Goal: Contribute content: Add original content to the website for others to see

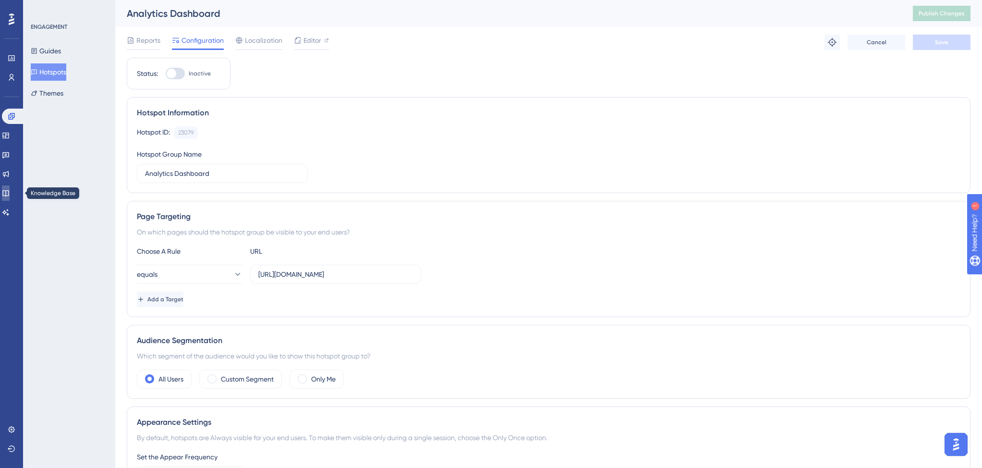
click at [10, 194] on icon at bounding box center [6, 193] width 8 height 8
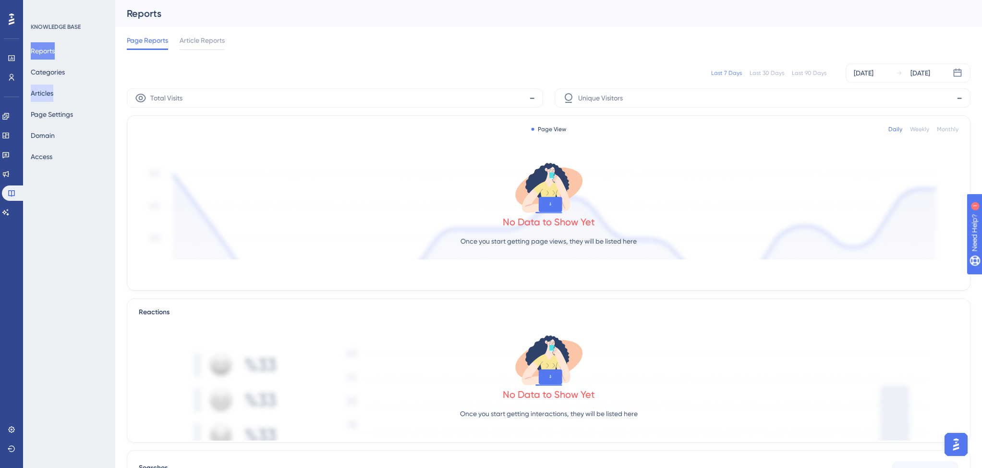
click at [53, 91] on button "Articles" at bounding box center [42, 93] width 23 height 17
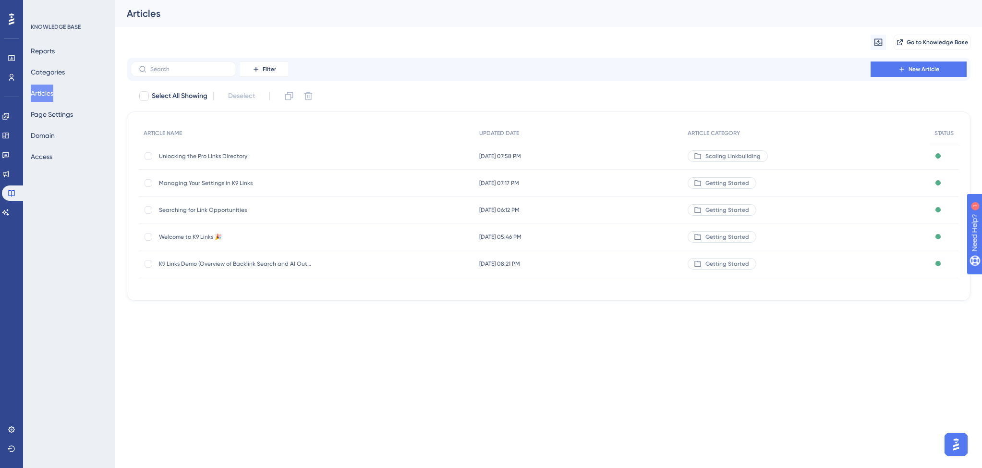
click at [301, 231] on div "Welcome to K9 Links 🎉 Welcome to K9 Links 🎉" at bounding box center [236, 236] width 154 height 27
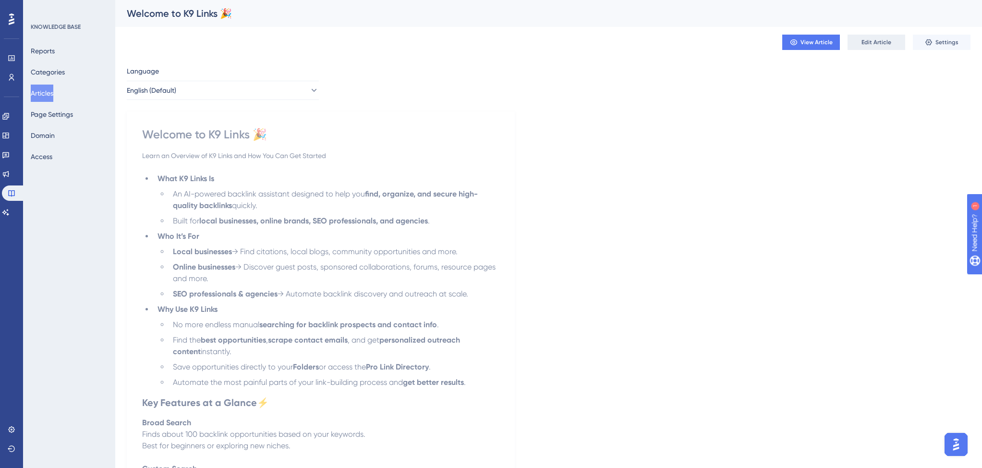
click at [861, 45] on button "Edit Article" at bounding box center [876, 42] width 58 height 15
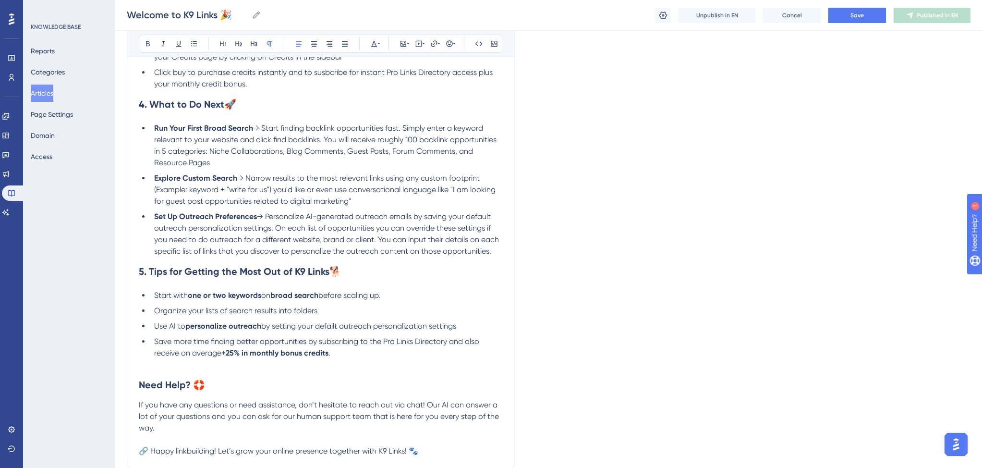
scroll to position [568, 0]
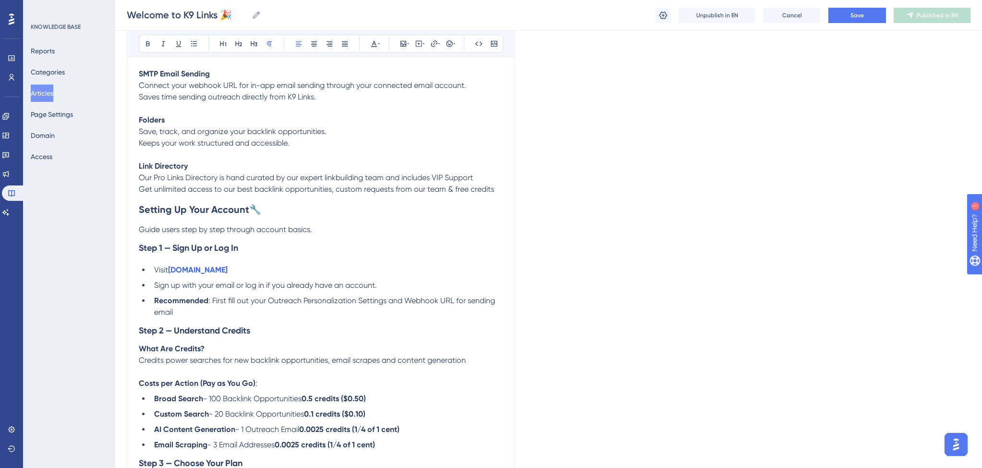
click at [349, 234] on p "Guide users step by step through account basics." at bounding box center [321, 230] width 364 height 12
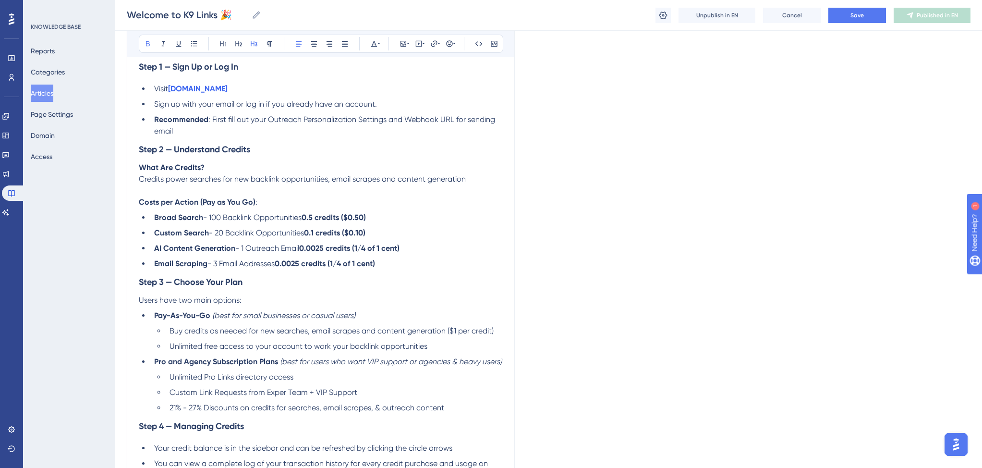
scroll to position [737, 0]
click at [841, 12] on button "Save" at bounding box center [857, 15] width 58 height 15
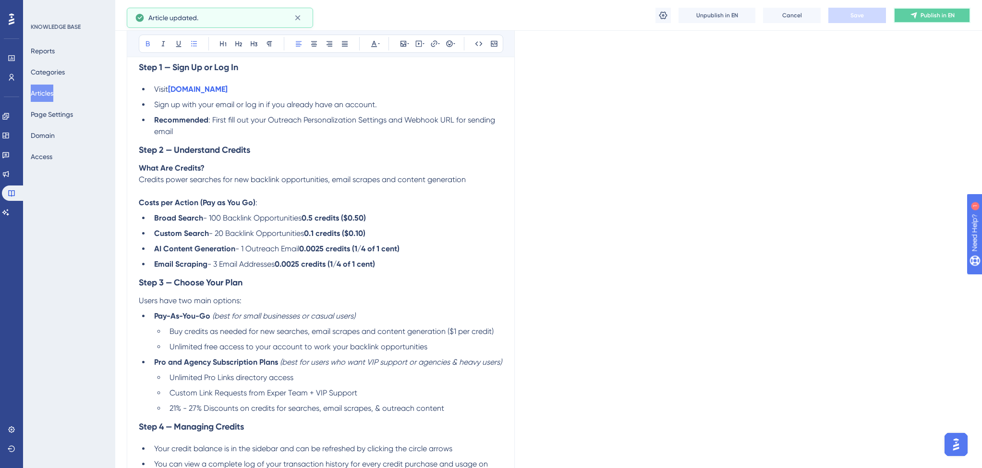
click at [914, 17] on icon at bounding box center [914, 16] width 8 height 8
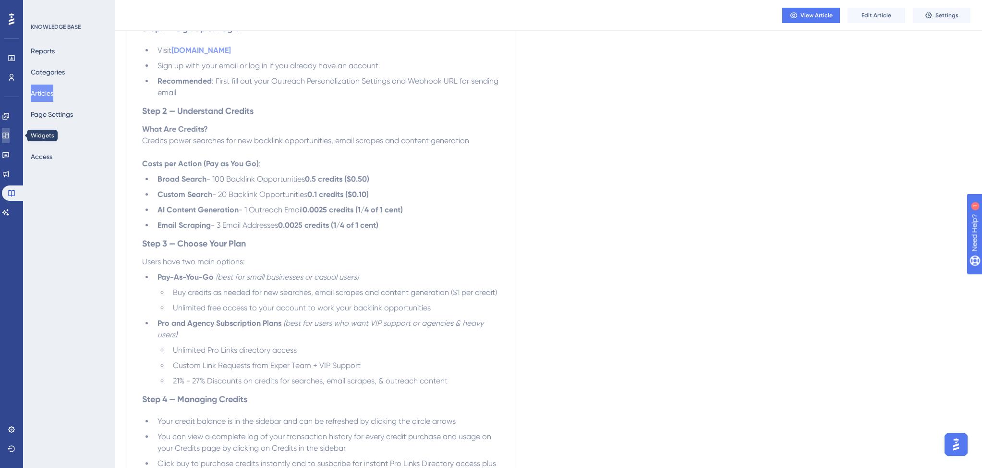
click at [9, 138] on icon at bounding box center [5, 136] width 6 height 6
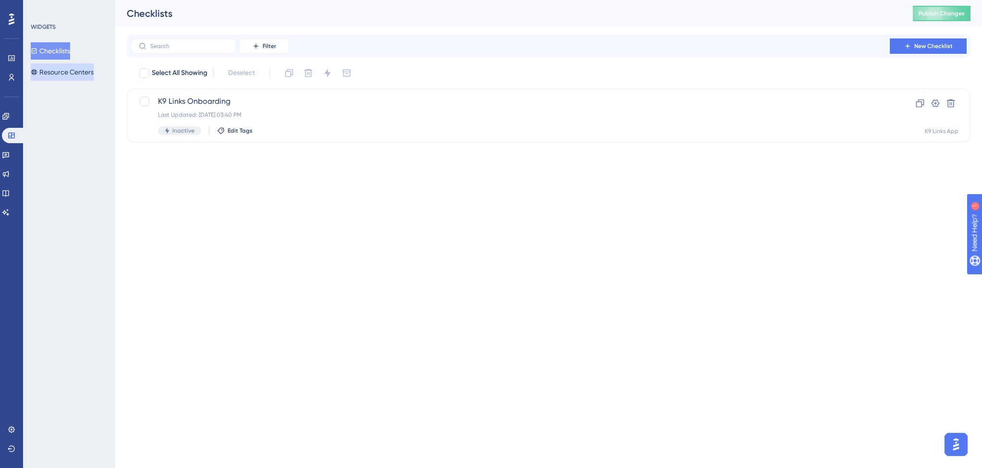
click at [60, 71] on button "Resource Centers" at bounding box center [62, 71] width 63 height 17
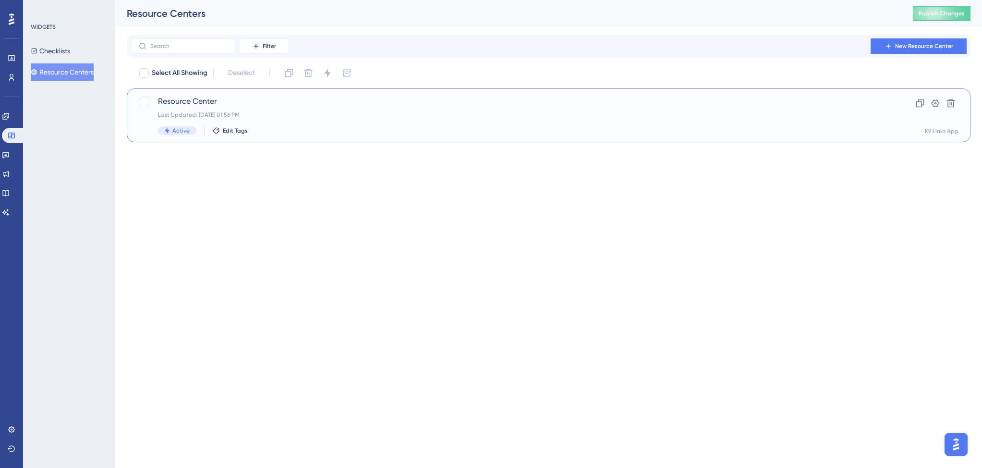
click at [307, 113] on div "Last Updated: [DATE] 01:56 PM" at bounding box center [510, 115] width 704 height 8
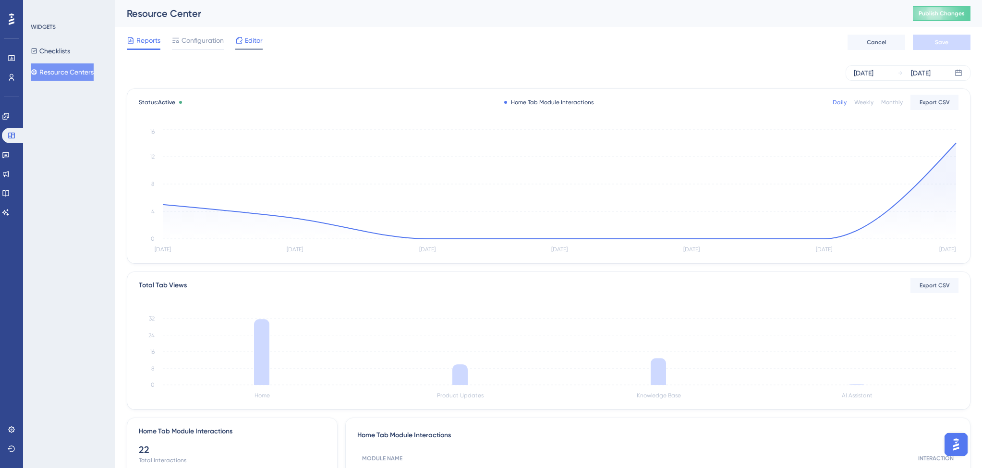
click at [245, 41] on span "Editor" at bounding box center [254, 41] width 18 height 12
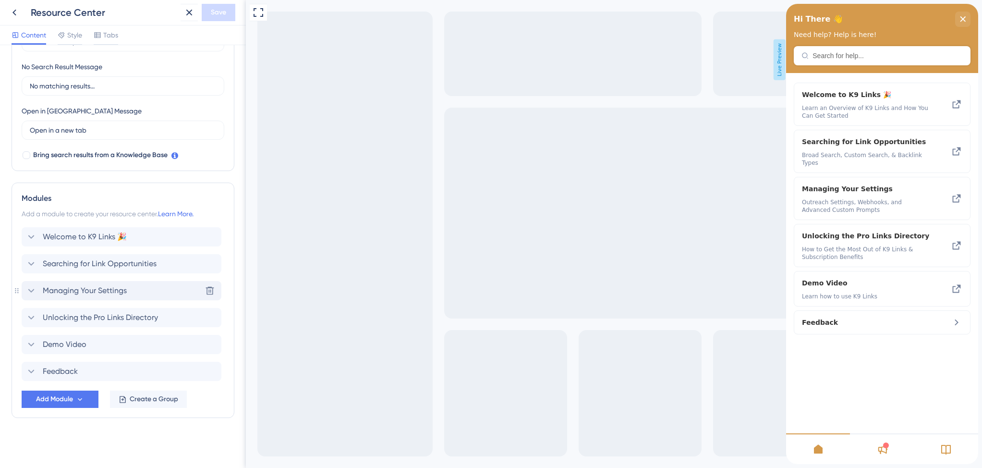
click at [32, 289] on icon at bounding box center [31, 291] width 12 height 12
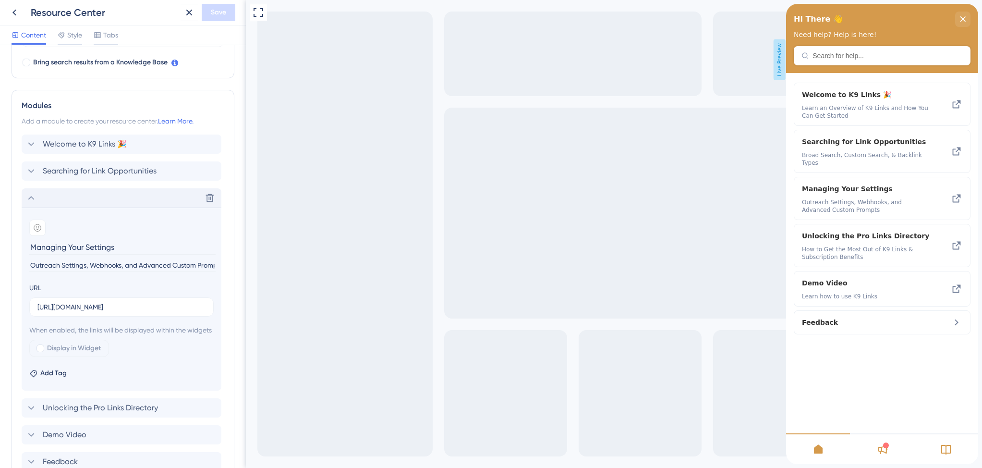
scroll to position [314, 0]
click at [41, 350] on div at bounding box center [40, 346] width 8 height 8
checkbox input "true"
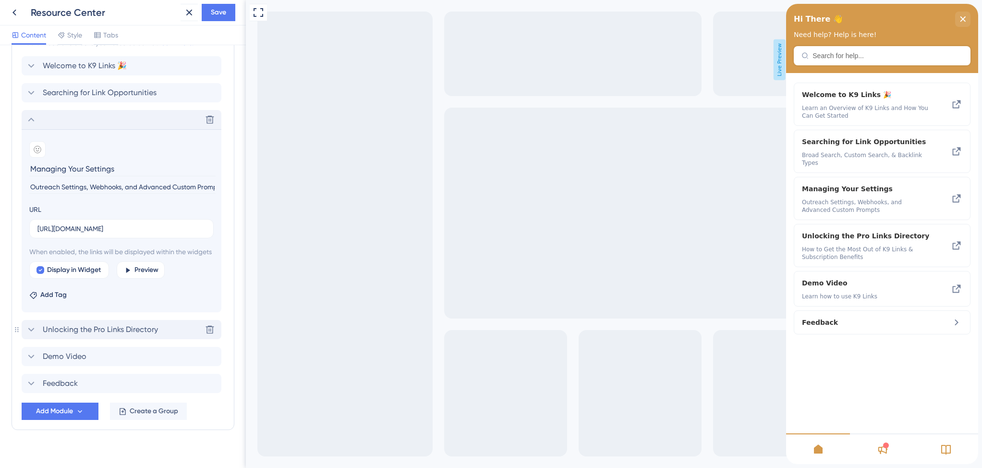
scroll to position [392, 0]
click at [31, 334] on icon at bounding box center [31, 329] width 12 height 12
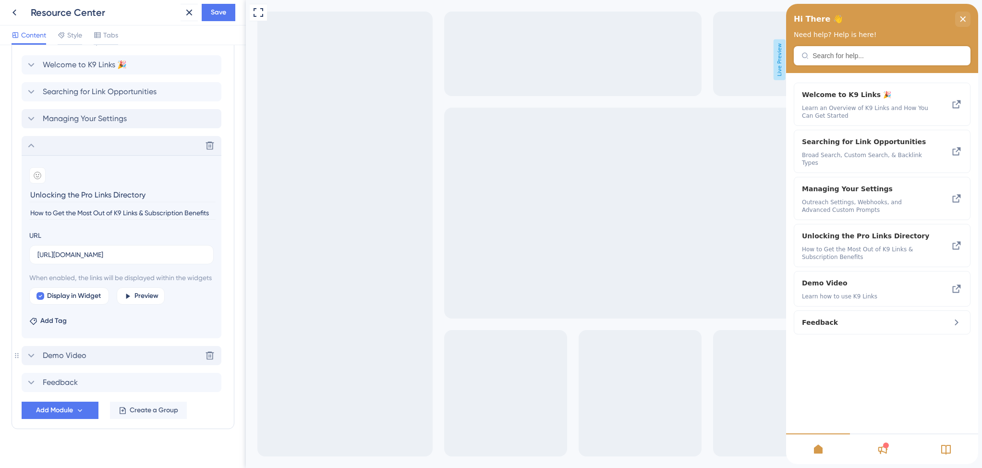
click at [29, 361] on icon at bounding box center [31, 356] width 12 height 12
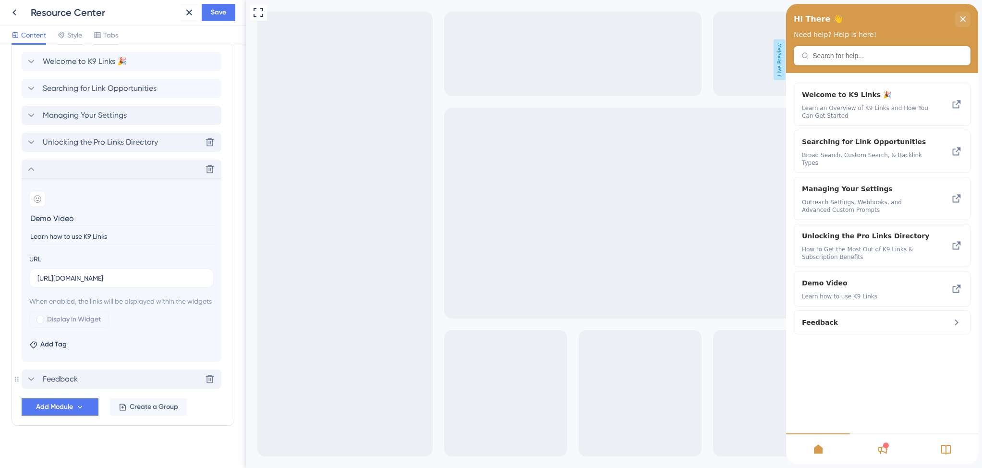
click at [30, 385] on icon at bounding box center [31, 379] width 12 height 12
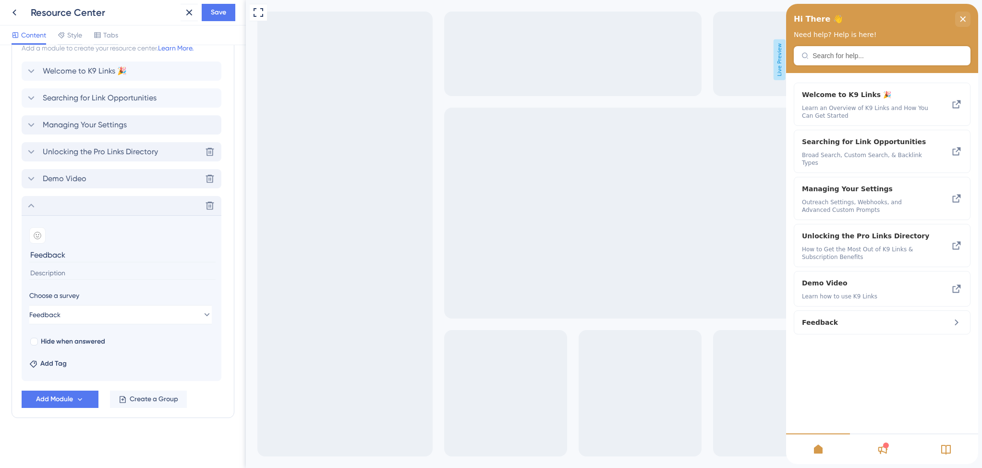
scroll to position [386, 0]
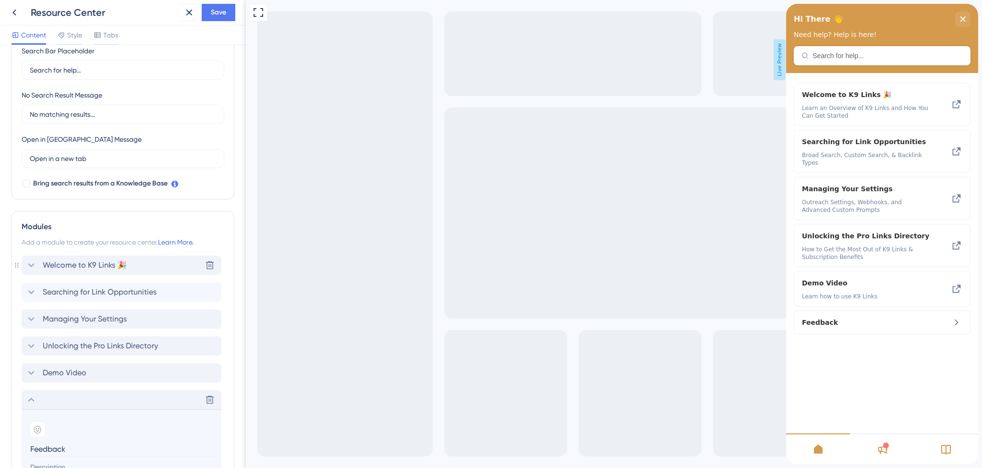
click at [63, 263] on span "Welcome to K9 Links 🎉" at bounding box center [85, 265] width 84 height 12
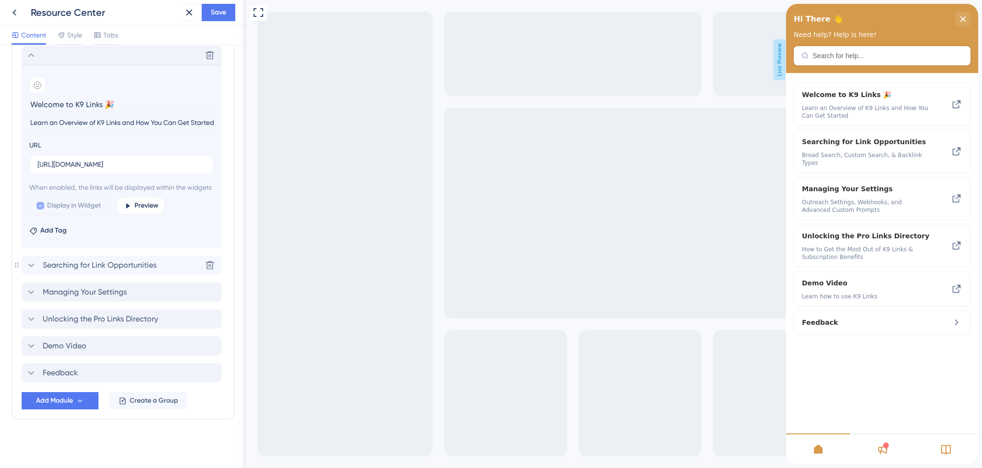
scroll to position [414, 0]
click at [89, 265] on span "Searching for Link Opportunities" at bounding box center [100, 264] width 114 height 12
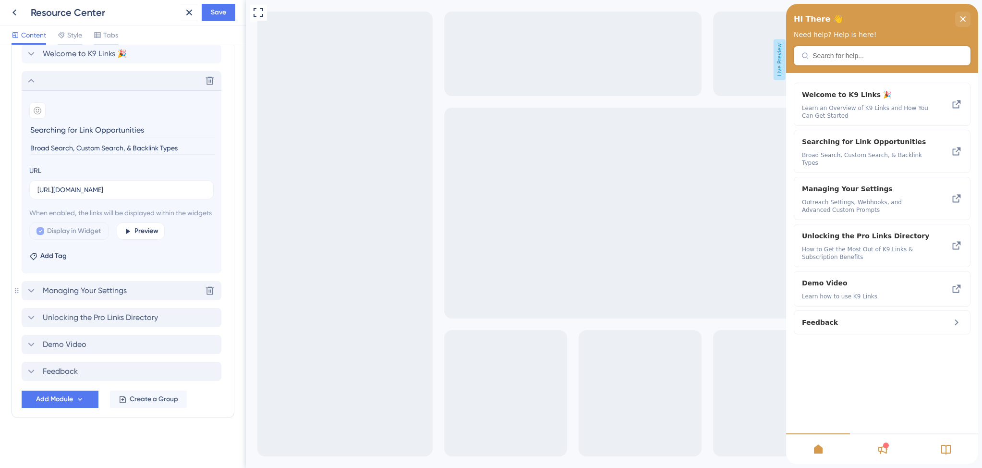
click at [67, 287] on span "Managing Your Settings" at bounding box center [85, 291] width 84 height 12
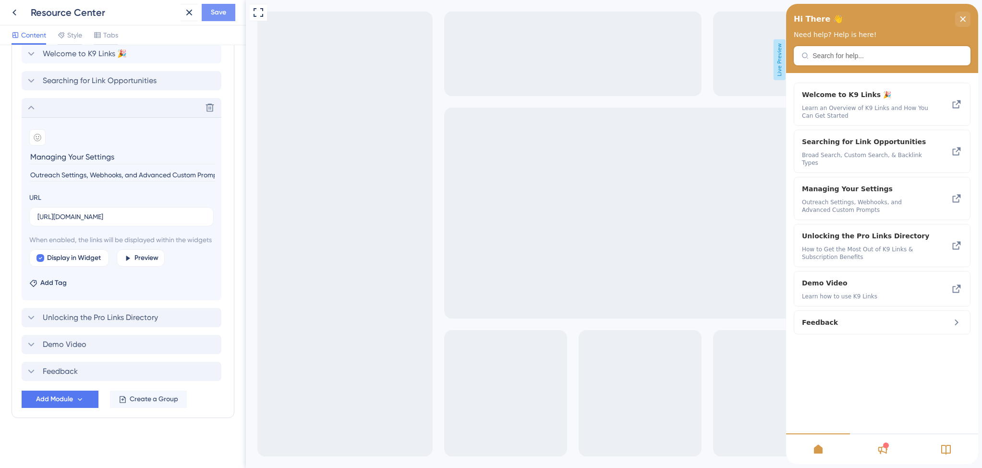
click at [227, 15] on button "Save" at bounding box center [219, 12] width 34 height 17
click at [183, 20] on icon at bounding box center [183, 18] width 10 height 10
click at [17, 14] on icon at bounding box center [15, 13] width 12 height 12
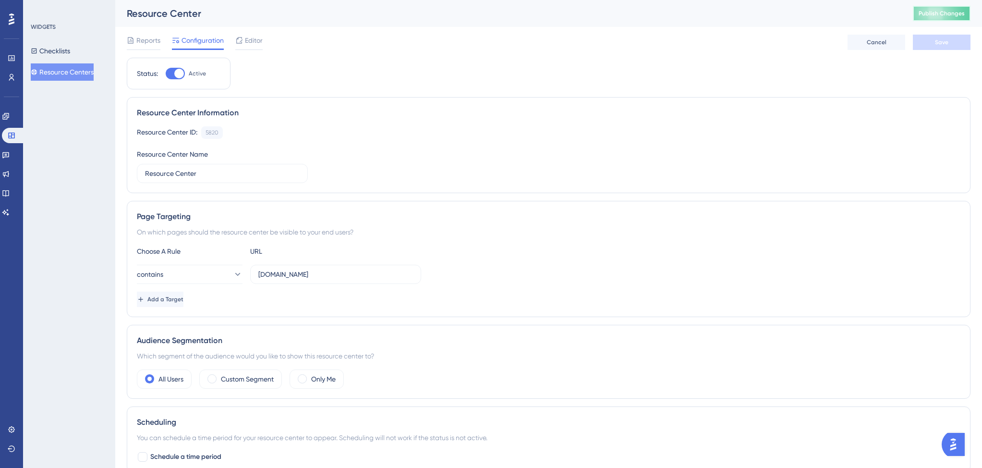
click at [933, 12] on span "Publish Changes" at bounding box center [942, 14] width 46 height 8
click at [10, 194] on icon at bounding box center [6, 193] width 8 height 8
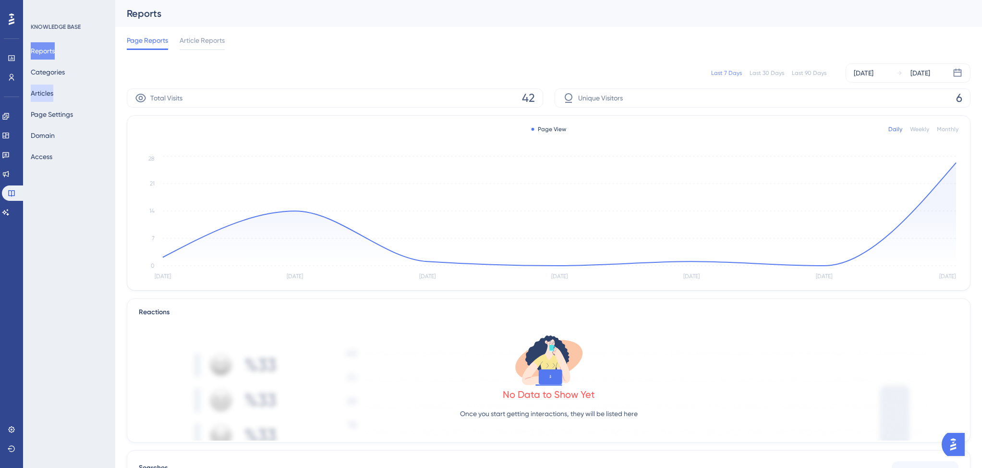
click at [53, 97] on button "Articles" at bounding box center [42, 93] width 23 height 17
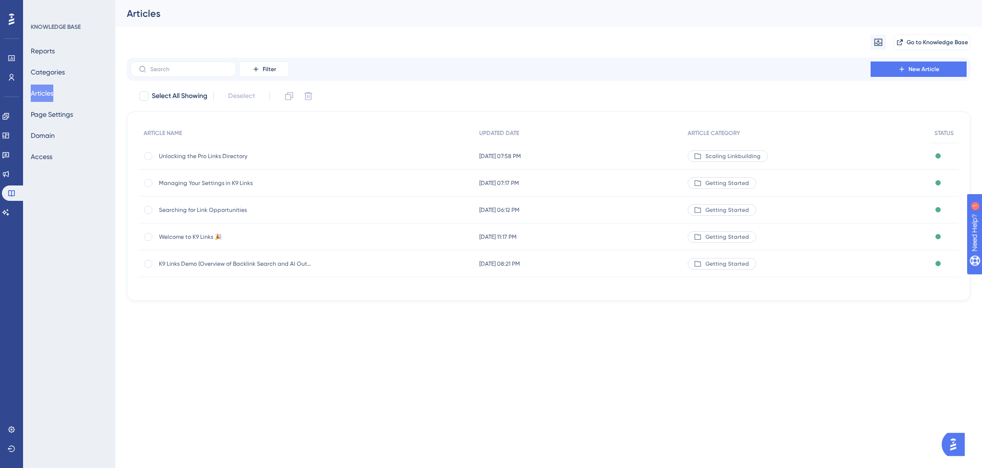
click at [236, 157] on span "Unlocking the Pro Links Directory" at bounding box center [236, 156] width 154 height 8
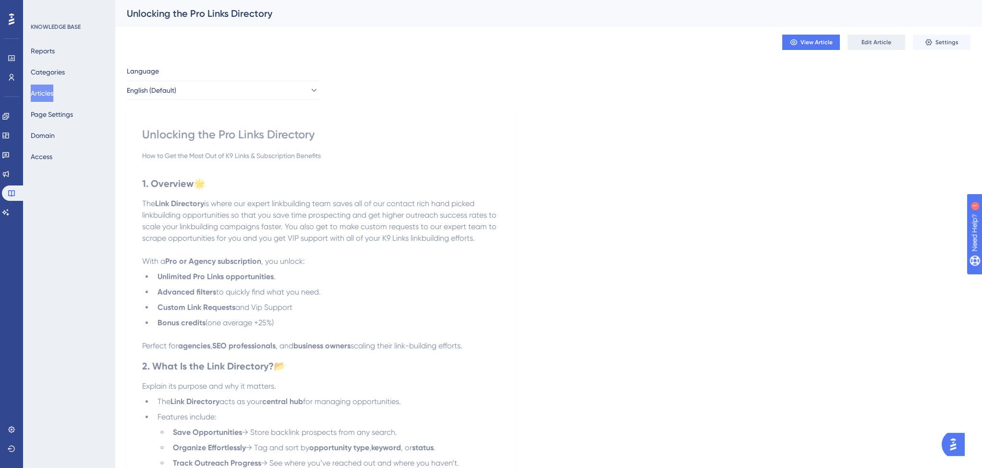
click at [882, 48] on button "Edit Article" at bounding box center [876, 42] width 58 height 15
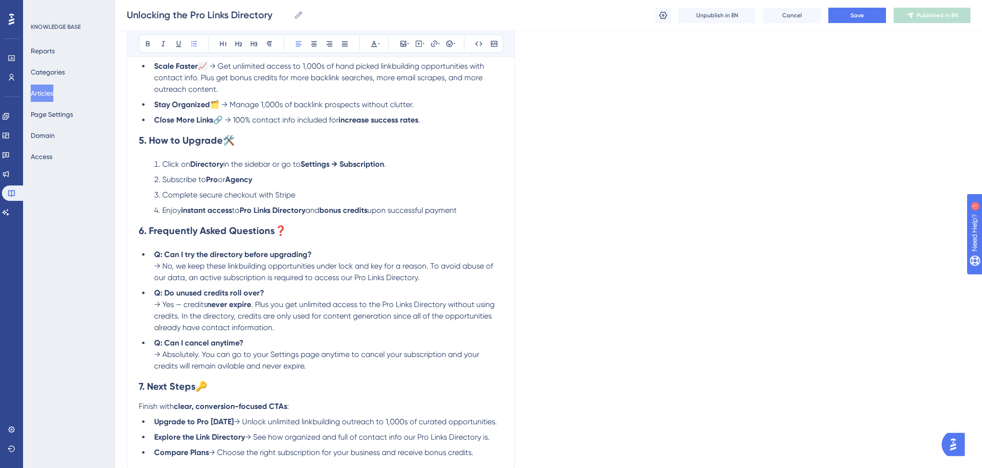
scroll to position [125, 0]
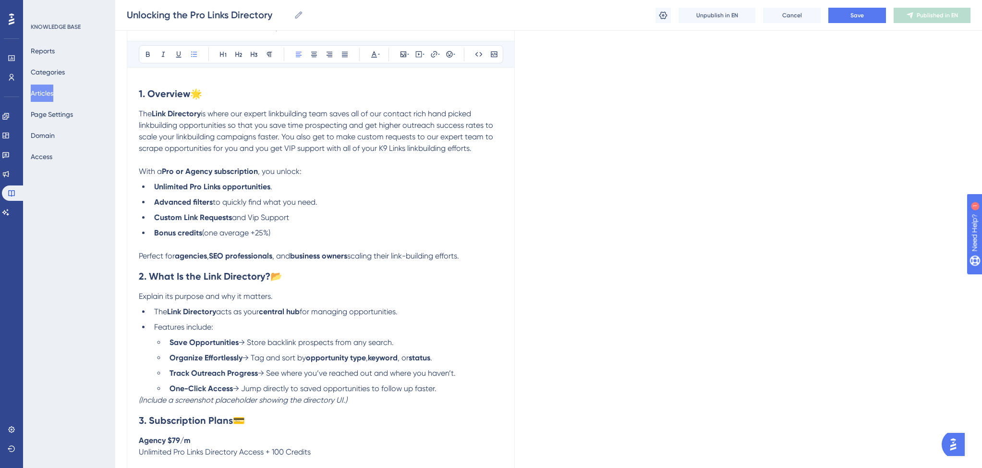
click at [218, 236] on span "(one average +25%)" at bounding box center [236, 232] width 68 height 9
click at [840, 12] on button "Save" at bounding box center [857, 15] width 58 height 15
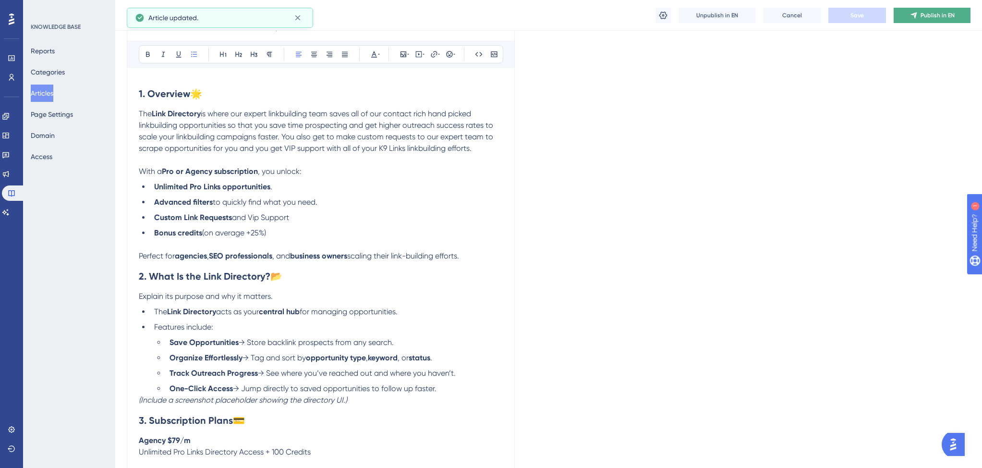
click at [915, 16] on icon at bounding box center [913, 15] width 6 height 6
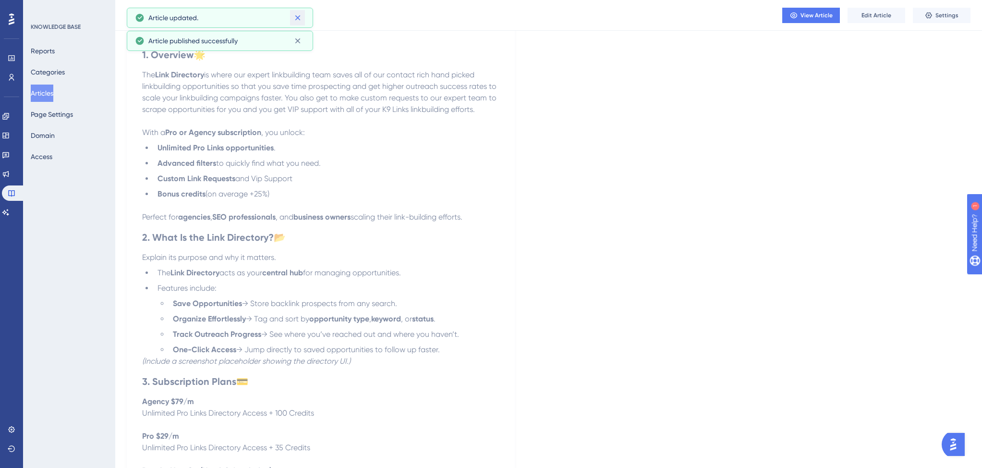
click at [300, 20] on icon at bounding box center [298, 18] width 10 height 10
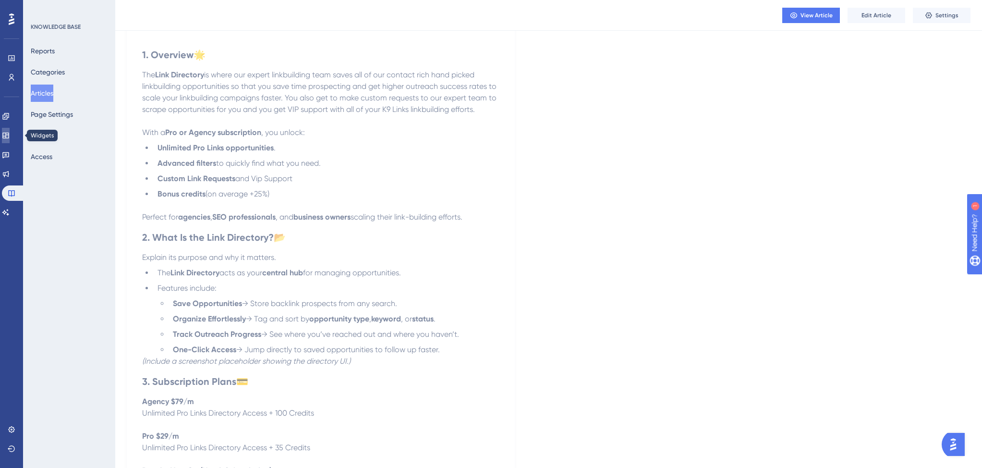
click at [9, 135] on icon at bounding box center [5, 136] width 6 height 6
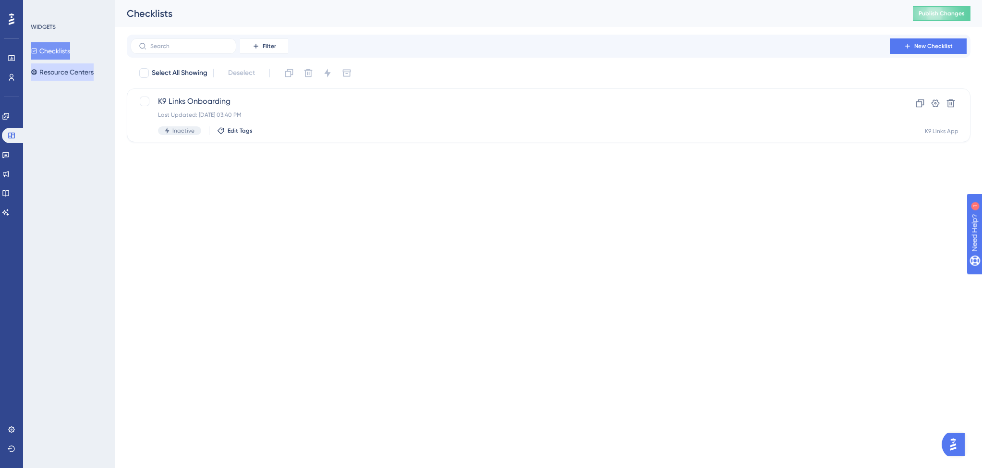
click at [69, 76] on button "Resource Centers" at bounding box center [62, 71] width 63 height 17
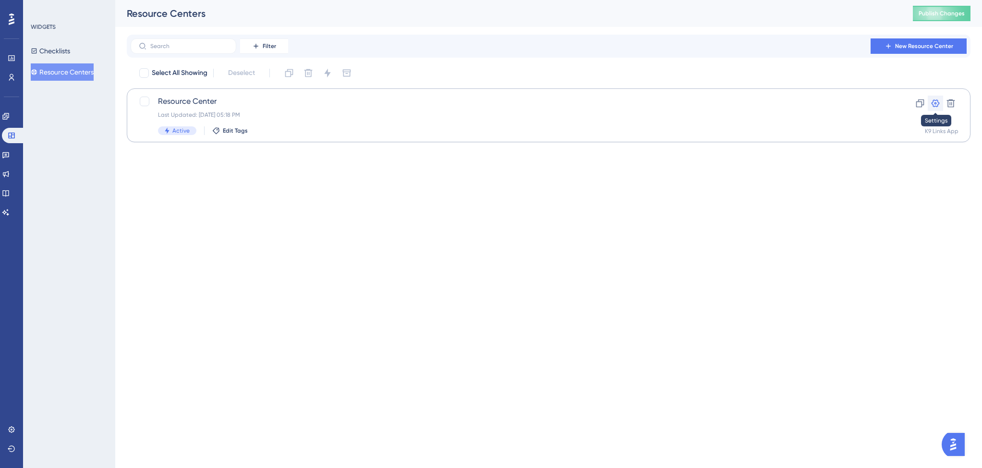
click at [932, 104] on icon at bounding box center [936, 103] width 10 height 10
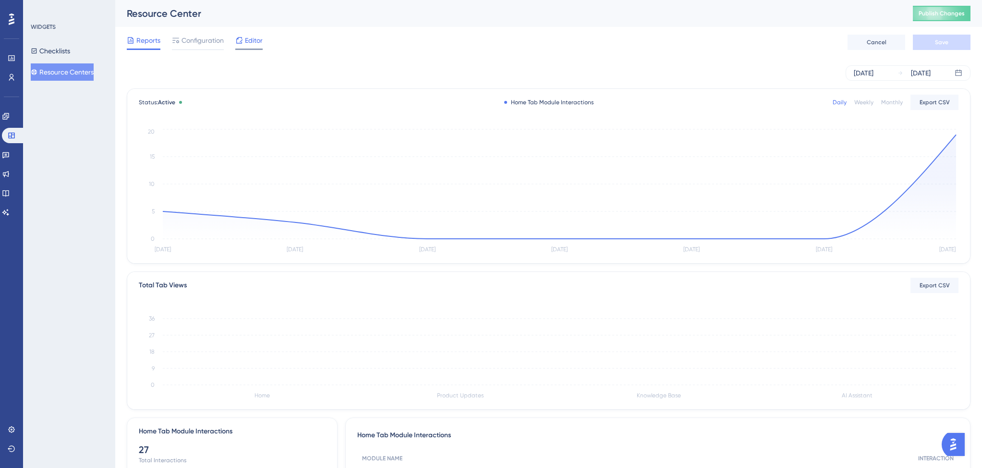
click at [257, 39] on span "Editor" at bounding box center [254, 41] width 18 height 12
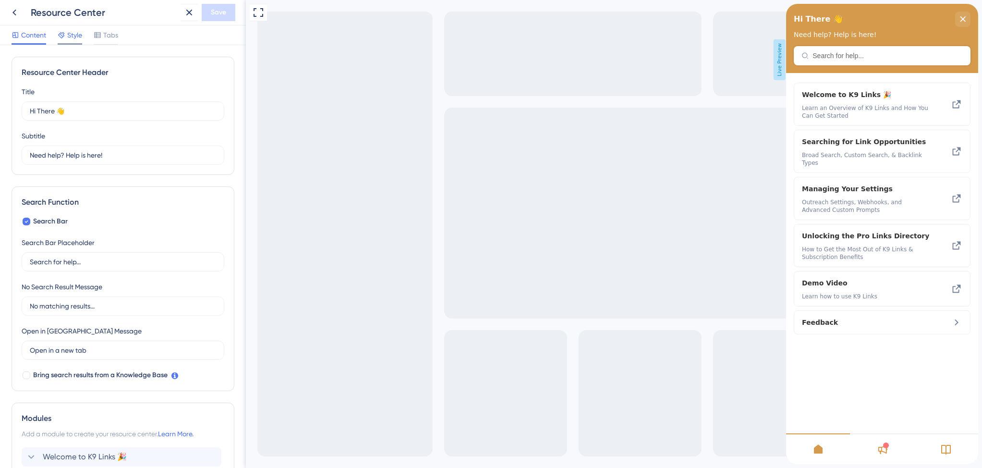
click at [78, 37] on span "Style" at bounding box center [74, 35] width 15 height 12
